Goal: Find specific page/section: Find specific page/section

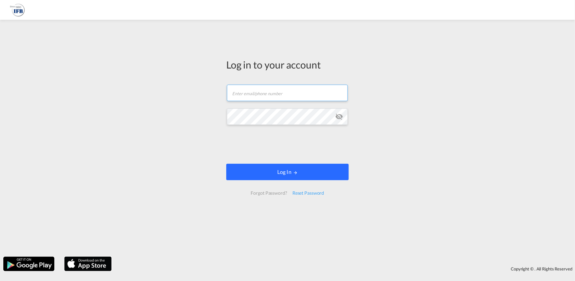
type input "[PERSON_NAME][EMAIL_ADDRESS][PERSON_NAME][DOMAIN_NAME]"
click at [321, 172] on button "Log In" at bounding box center [287, 172] width 122 height 16
